Goal: Task Accomplishment & Management: Complete application form

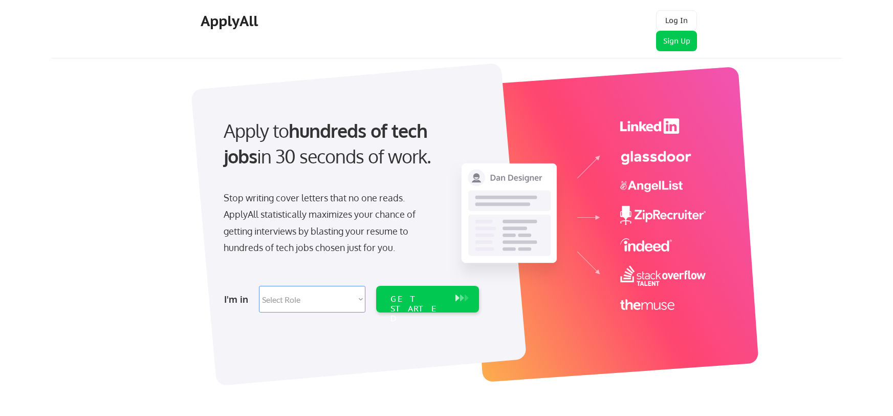
click at [339, 299] on select "Select Role Software Engineering Product Management Customer Success Sales UI/U…" at bounding box center [312, 299] width 106 height 27
select select ""customer_support""
click at [259, 286] on select "Select Role Software Engineering Product Management Customer Success Sales UI/U…" at bounding box center [312, 299] width 106 height 27
select select ""customer_support""
click at [442, 298] on div "GET STARTED" at bounding box center [418, 309] width 55 height 30
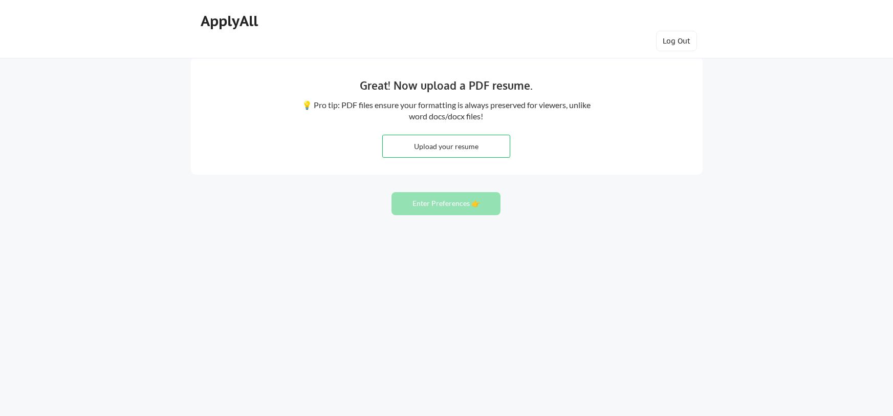
click at [454, 149] on input "file" at bounding box center [446, 146] width 127 height 22
type input "C:\fakepath\FABIOLA COSTA M - Google Docs (1).pdf"
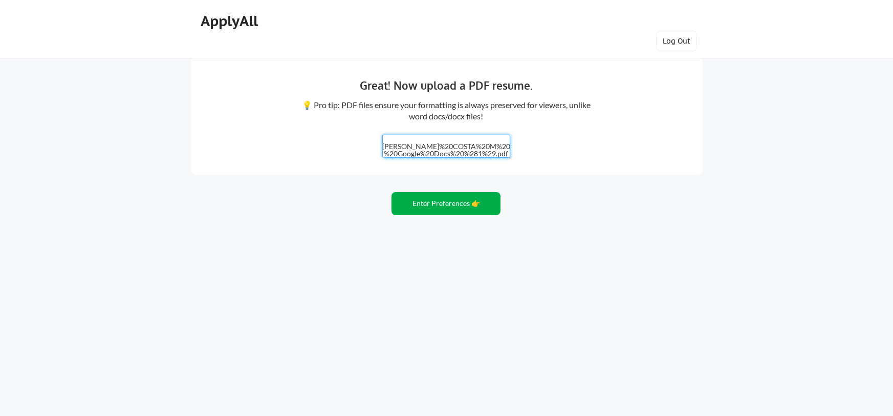
click at [431, 211] on button "Enter Preferences 👉" at bounding box center [446, 203] width 109 height 23
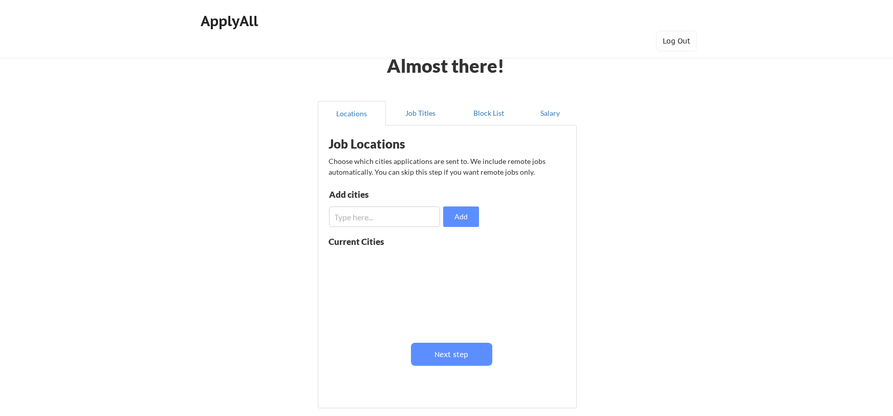
click at [371, 215] on input "input" at bounding box center [384, 216] width 111 height 20
type input "Tampa"
click at [461, 212] on button "Add" at bounding box center [461, 216] width 36 height 20
click at [369, 216] on input "input" at bounding box center [384, 216] width 111 height 20
type input "Remote"
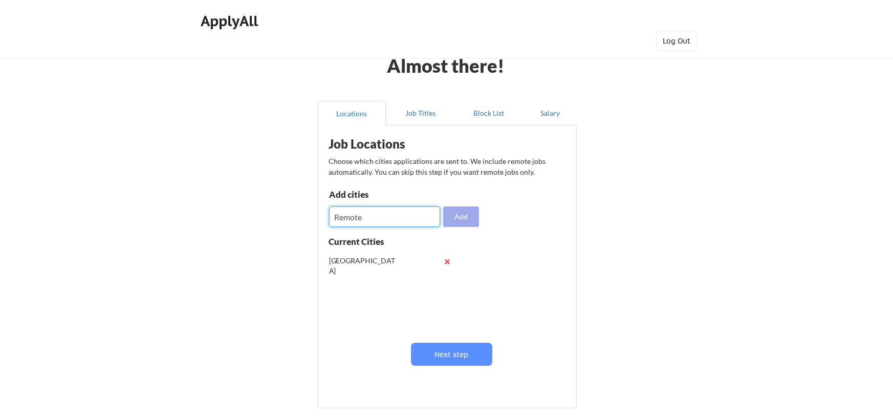
click at [468, 215] on button "Add" at bounding box center [461, 216] width 36 height 20
click at [412, 113] on button "Job Titles" at bounding box center [420, 113] width 69 height 25
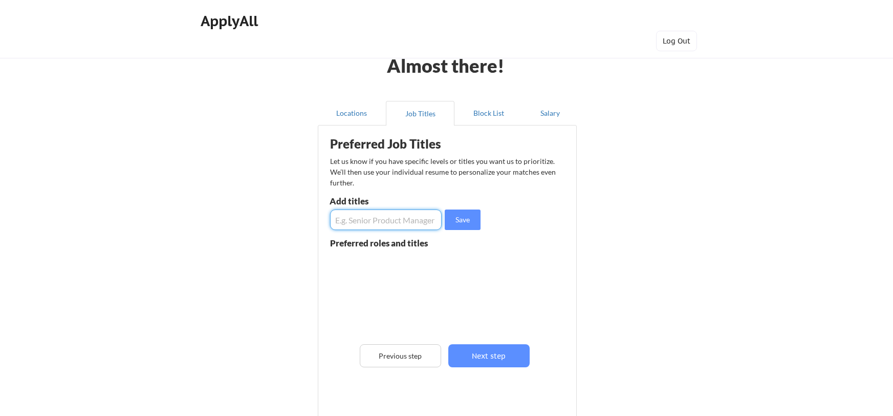
click at [403, 224] on input "input" at bounding box center [386, 219] width 112 height 20
type input "Customer Support Manager"
click at [468, 228] on button "Save" at bounding box center [463, 219] width 36 height 20
click at [390, 222] on input "input" at bounding box center [386, 219] width 112 height 20
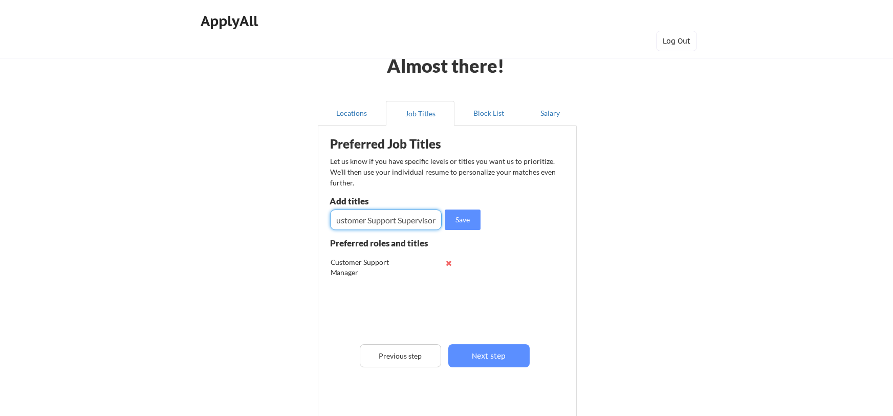
type input "Customer Support Supervisor"
click at [466, 225] on button "Save" at bounding box center [463, 219] width 36 height 20
click at [384, 226] on input "input" at bounding box center [386, 219] width 112 height 20
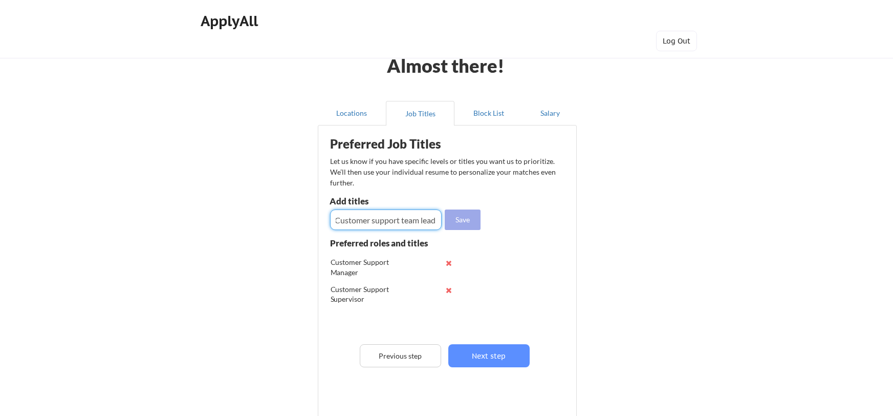
type input "Customer support team lead"
click at [454, 210] on button "Save" at bounding box center [463, 219] width 36 height 20
click at [417, 217] on input "input" at bounding box center [386, 219] width 112 height 20
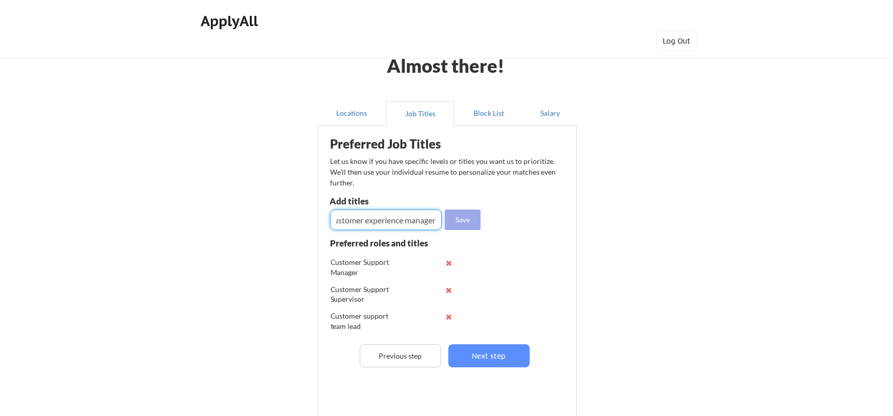
type input "customer experience manager"
click at [467, 222] on button "Save" at bounding box center [463, 219] width 36 height 20
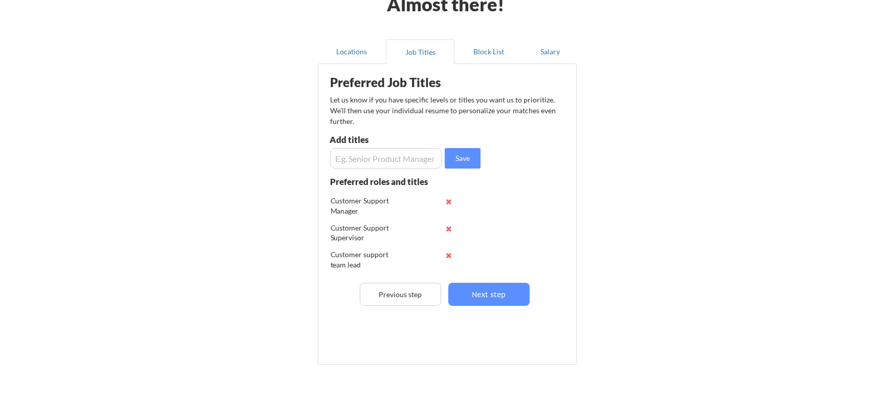
scroll to position [61, 0]
drag, startPoint x: 475, startPoint y: 203, endPoint x: 479, endPoint y: 223, distance: 20.3
click at [479, 222] on div "Preferred roles and titles Customer Support Manager Customer Support Supervisor…" at bounding box center [406, 229] width 150 height 102
click at [468, 299] on button "Next step" at bounding box center [489, 294] width 81 height 23
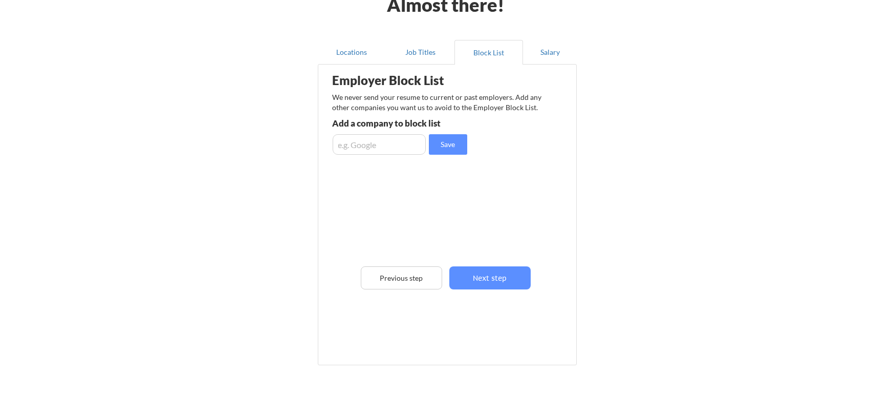
scroll to position [62, 0]
click at [371, 143] on input "input" at bounding box center [379, 143] width 93 height 20
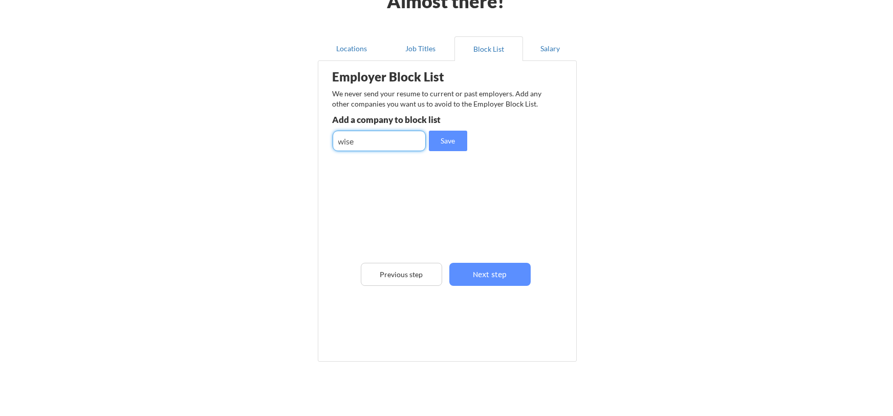
scroll to position [65, 0]
type input "wise"
click at [449, 139] on button "Save" at bounding box center [448, 140] width 38 height 20
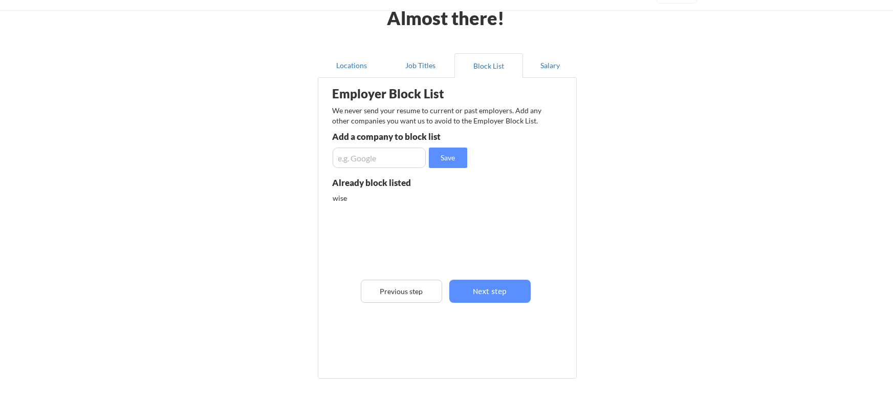
scroll to position [46, 0]
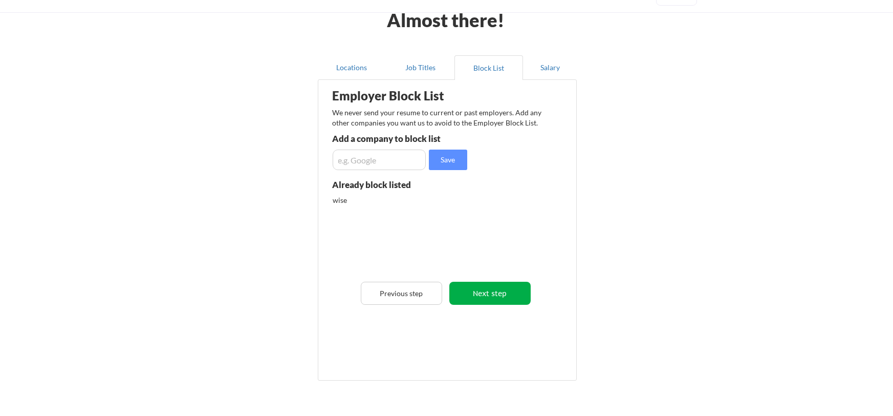
click at [521, 298] on button "Next step" at bounding box center [490, 293] width 81 height 23
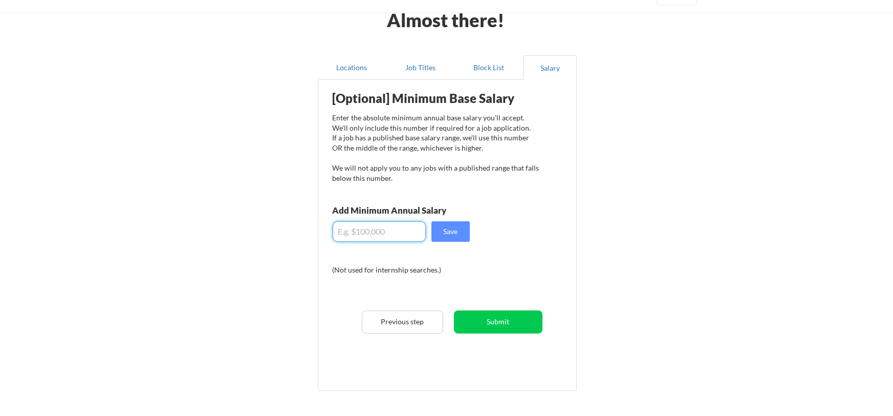
click at [389, 229] on input "input" at bounding box center [379, 231] width 93 height 20
type input "$70,000"
click at [459, 225] on button "Save" at bounding box center [451, 231] width 38 height 20
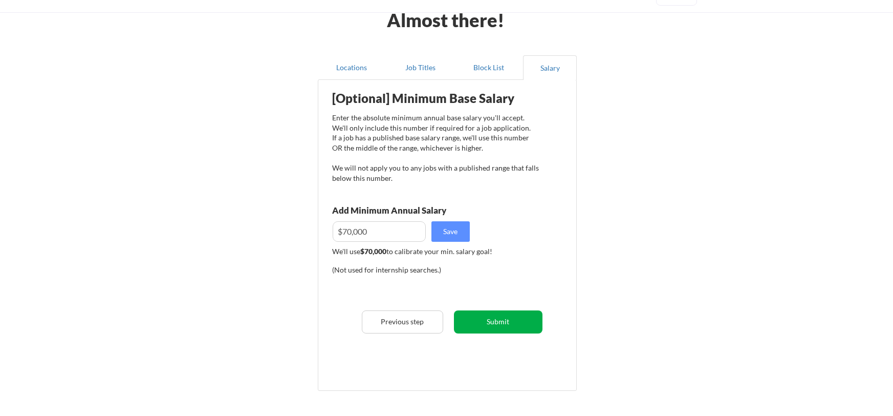
click at [511, 322] on button "Submit" at bounding box center [498, 321] width 89 height 23
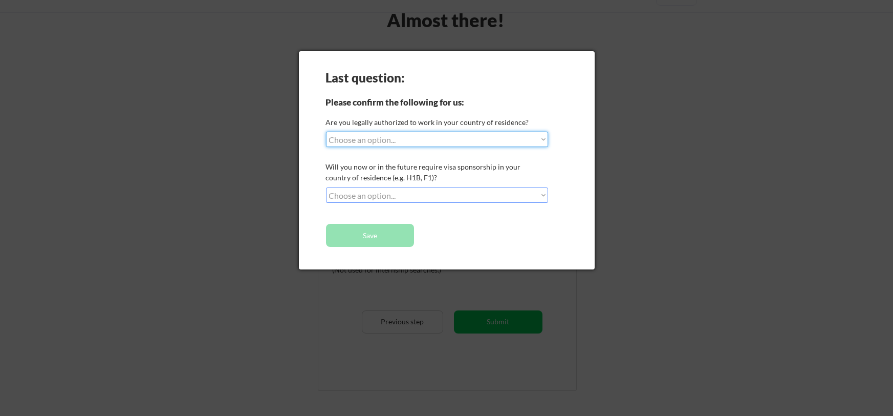
click at [499, 142] on select "Choose an option... Yes, I am a US Citizen Yes, I am a Canadian Citizen Yes, I …" at bounding box center [437, 139] width 223 height 15
select select ""yes__i_am_a_us_citizen""
click at [326, 132] on select "Choose an option... Yes, I am a US Citizen Yes, I am a Canadian Citizen Yes, I …" at bounding box center [437, 139] width 223 height 15
click at [475, 199] on select "Choose an option... No, I will not need sponsorship Yes, I will need sponsorship" at bounding box center [437, 194] width 223 height 15
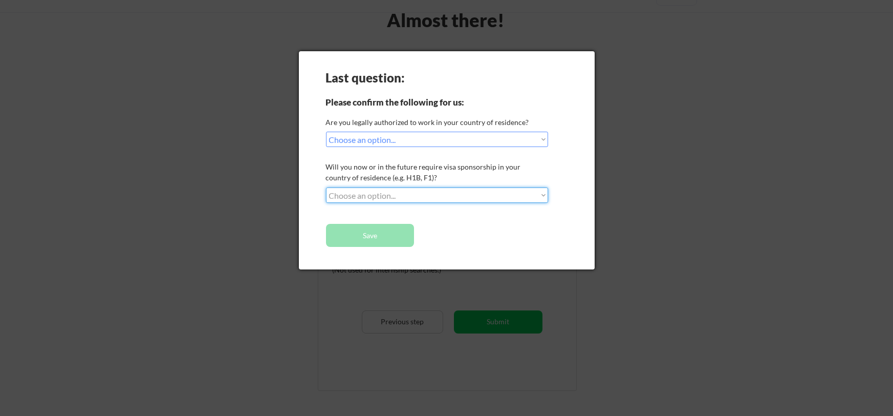
select select ""no__i_will_not_need_sponsorship""
click at [326, 187] on select "Choose an option... No, I will not need sponsorship Yes, I will need sponsorship" at bounding box center [437, 194] width 223 height 15
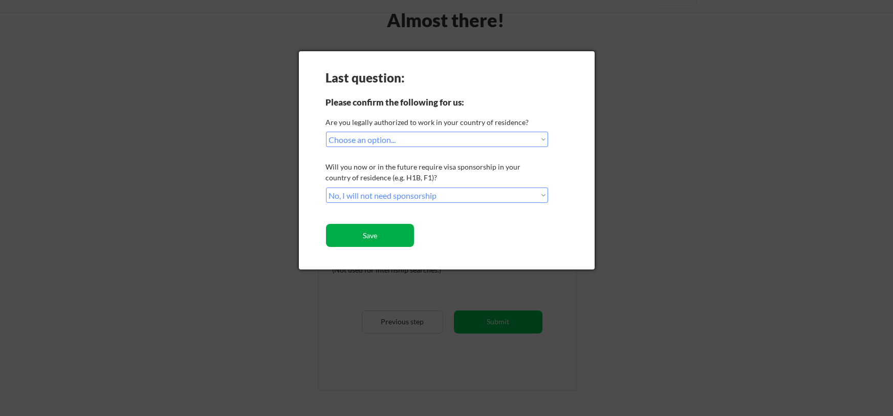
click at [357, 240] on button "Save" at bounding box center [370, 235] width 89 height 23
